Goal: Transaction & Acquisition: Purchase product/service

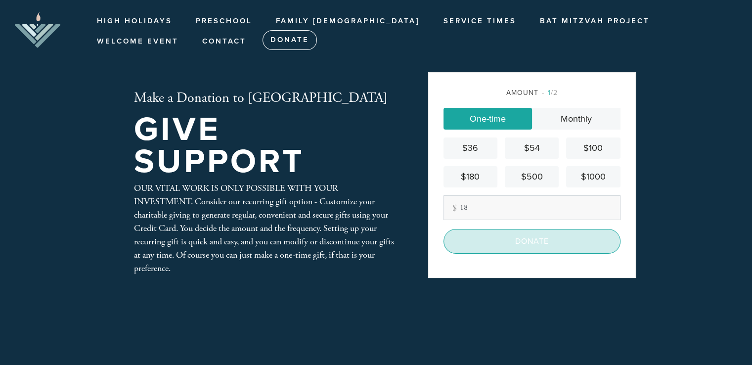
type input "18"
click at [520, 243] on input "Donate" at bounding box center [531, 241] width 177 height 25
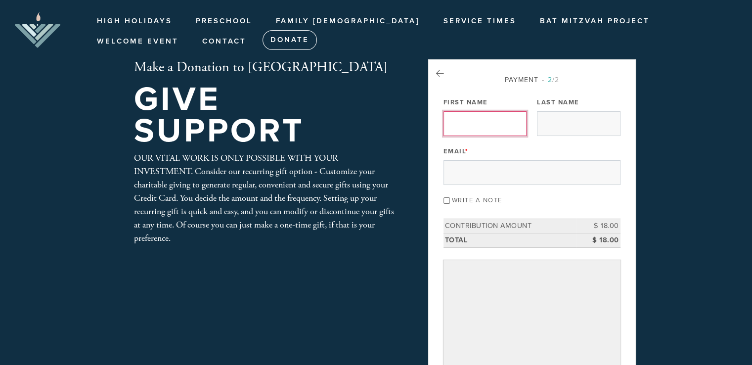
click at [478, 129] on input "First Name" at bounding box center [484, 123] width 83 height 25
type input "Sander"
type input "stepanov"
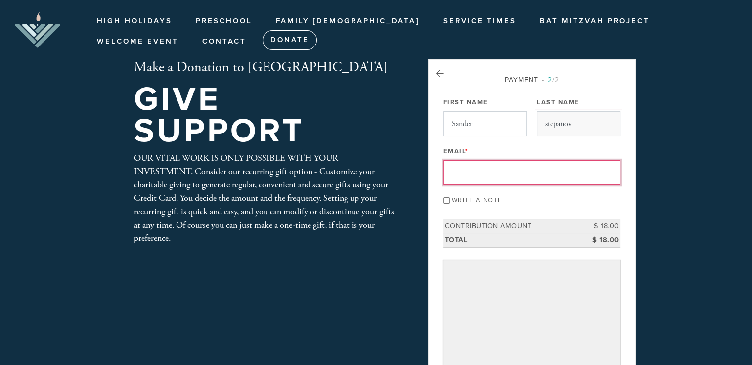
type input "sander.stepanov@gmail.com"
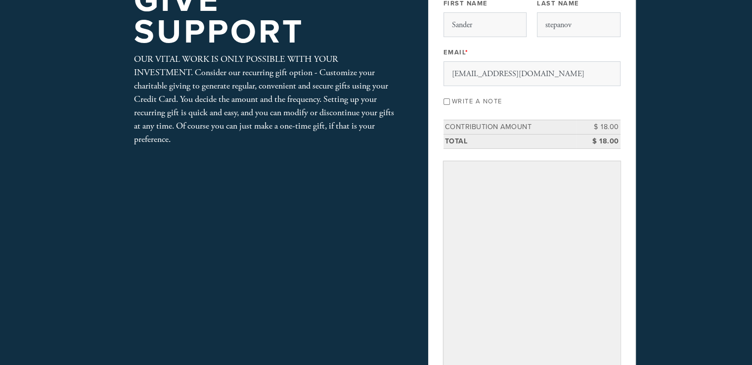
scroll to position [247, 0]
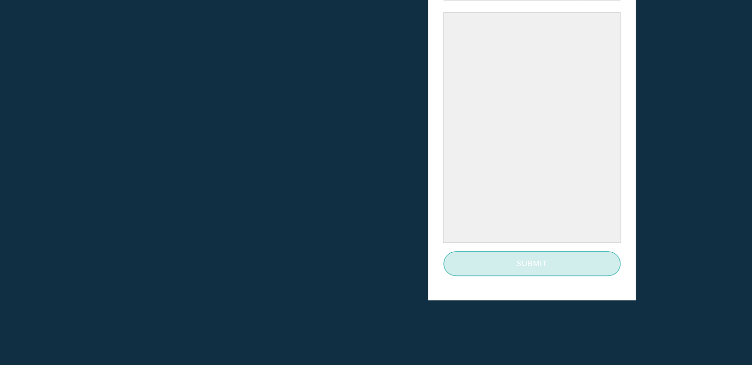
click at [528, 258] on input "Submit" at bounding box center [531, 263] width 177 height 25
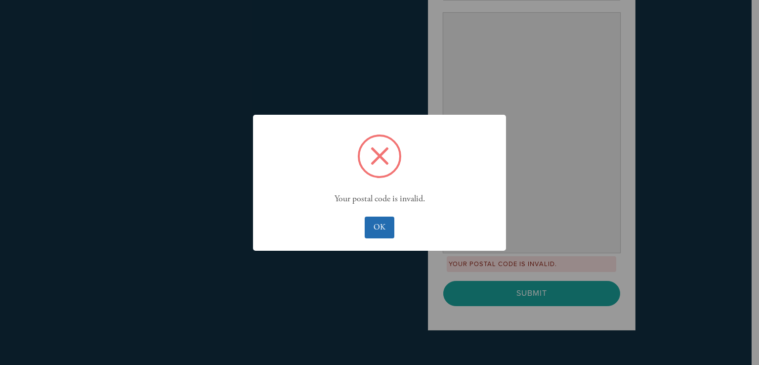
click at [374, 223] on button "OK" at bounding box center [379, 228] width 29 height 22
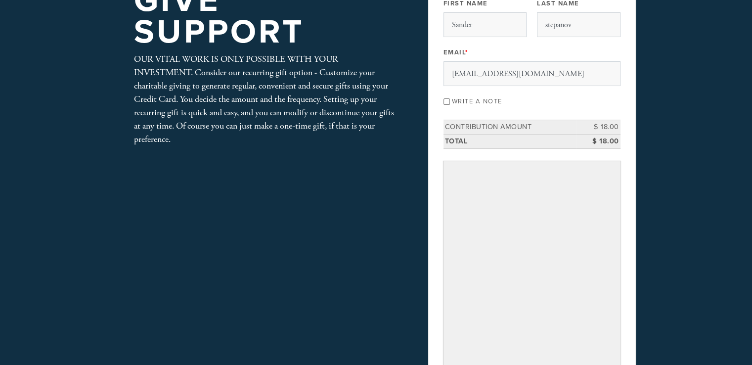
scroll to position [198, 0]
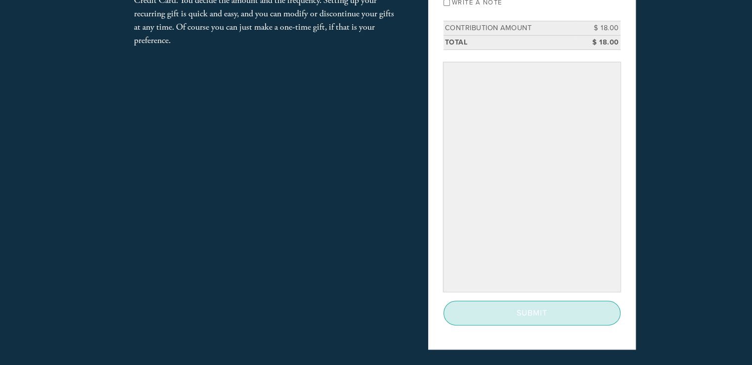
click at [529, 313] on input "Submit" at bounding box center [531, 313] width 177 height 25
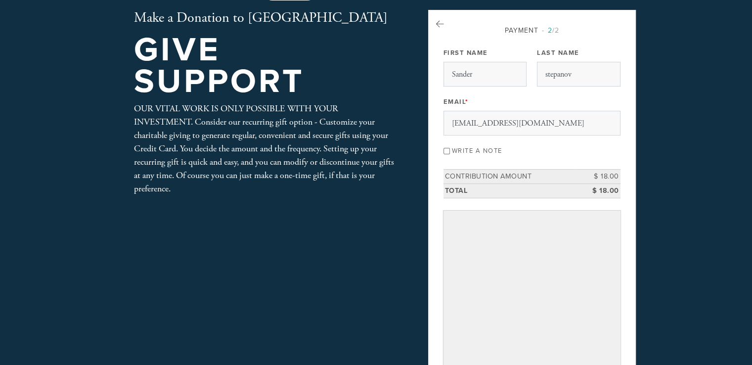
scroll to position [0, 0]
